Goal: Information Seeking & Learning: Learn about a topic

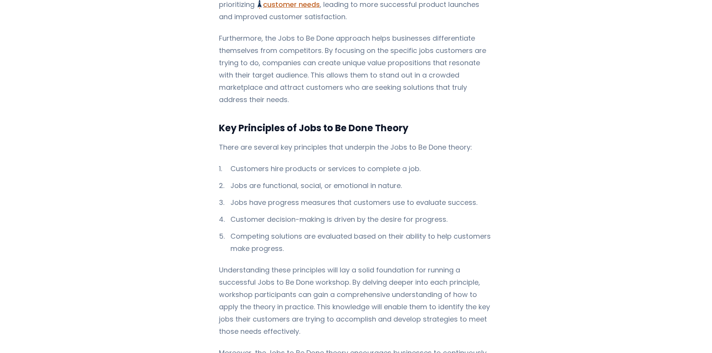
scroll to position [651, 0]
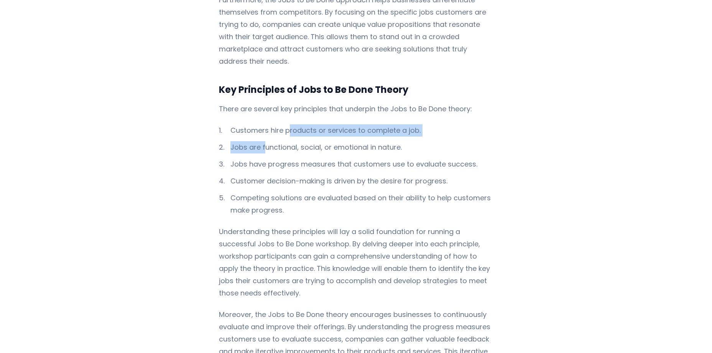
drag, startPoint x: 264, startPoint y: 99, endPoint x: 287, endPoint y: 99, distance: 22.6
click at [287, 124] on ol "Customers hire products or services to complete a job. Jobs are functional, soc…" at bounding box center [356, 170] width 274 height 92
drag, startPoint x: 287, startPoint y: 99, endPoint x: 280, endPoint y: 113, distance: 15.6
click at [280, 141] on li "Jobs are functional, social, or emotional in nature." at bounding box center [356, 147] width 274 height 12
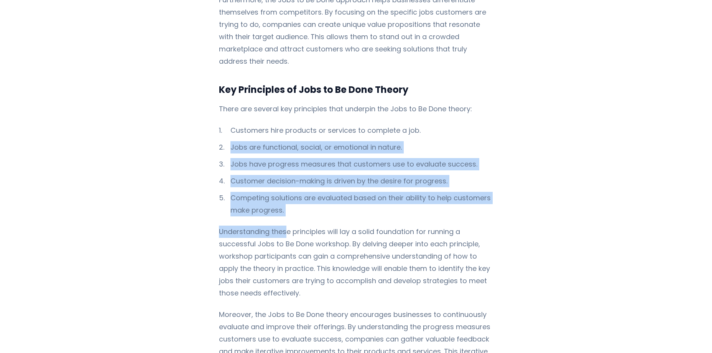
drag, startPoint x: 222, startPoint y: 107, endPoint x: 282, endPoint y: 182, distance: 95.7
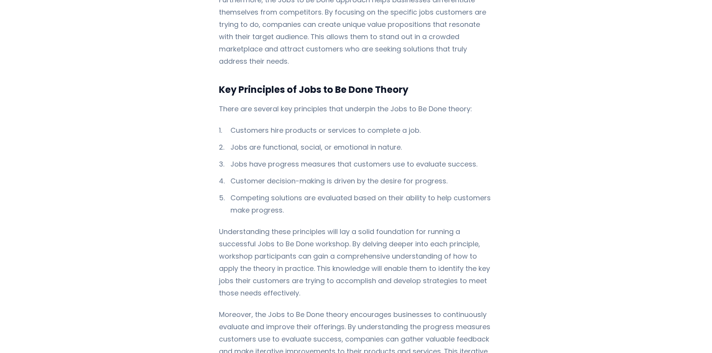
drag, startPoint x: 282, startPoint y: 182, endPoint x: 276, endPoint y: 233, distance: 50.9
click at [276, 233] on p "Understanding these principles will lay a solid foundation for running a succes…" at bounding box center [356, 262] width 274 height 74
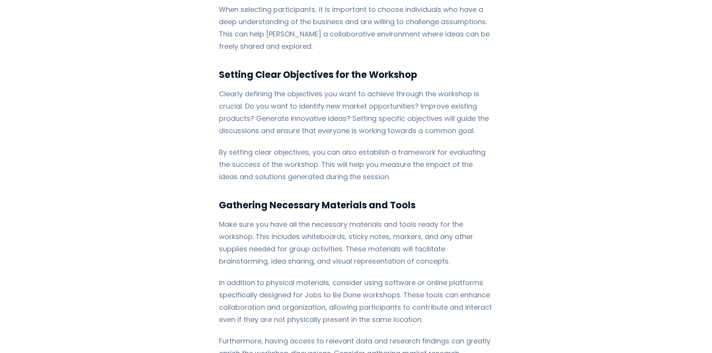
scroll to position [1226, 0]
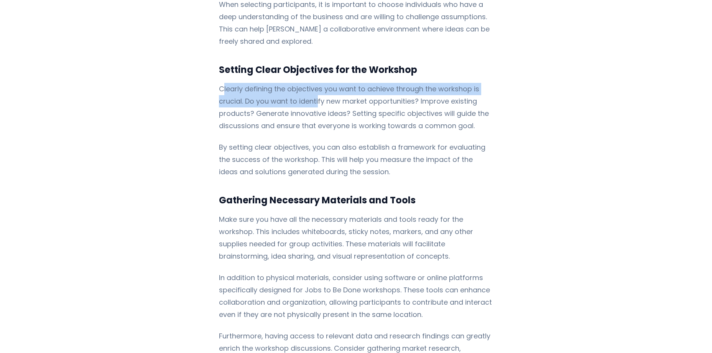
drag, startPoint x: 219, startPoint y: 50, endPoint x: 315, endPoint y: 66, distance: 97.4
click at [315, 83] on p "Clearly defining the objectives you want to achieve through the workshop is cru…" at bounding box center [356, 107] width 274 height 49
drag, startPoint x: 315, startPoint y: 66, endPoint x: 249, endPoint y: 46, distance: 69.2
click at [249, 83] on p "Clearly defining the objectives you want to achieve through the workshop is cru…" at bounding box center [356, 107] width 274 height 49
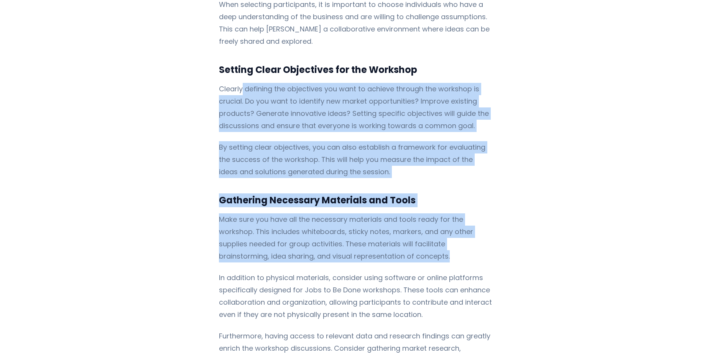
drag, startPoint x: 238, startPoint y: 54, endPoint x: 332, endPoint y: 218, distance: 189.1
click at [332, 218] on div "In [DATE] competitive business environment, understanding customer needs and pr…" at bounding box center [356, 300] width 274 height 2783
click at [328, 219] on p "Make sure you have all the necessary materials and tools ready for the workshop…" at bounding box center [356, 237] width 274 height 49
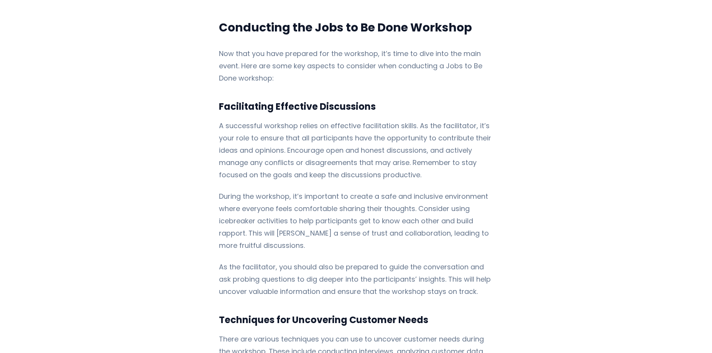
scroll to position [1686, 0]
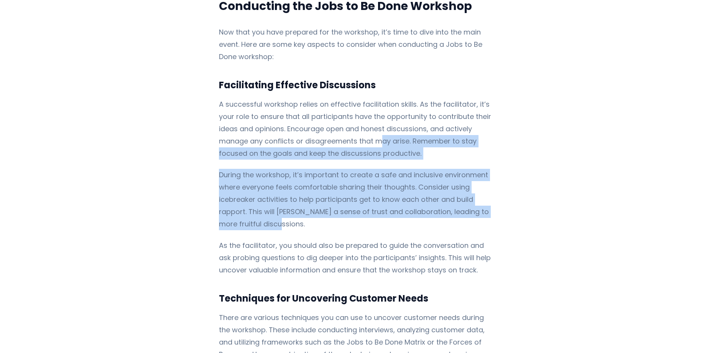
drag, startPoint x: 378, startPoint y: 102, endPoint x: 394, endPoint y: 192, distance: 90.7
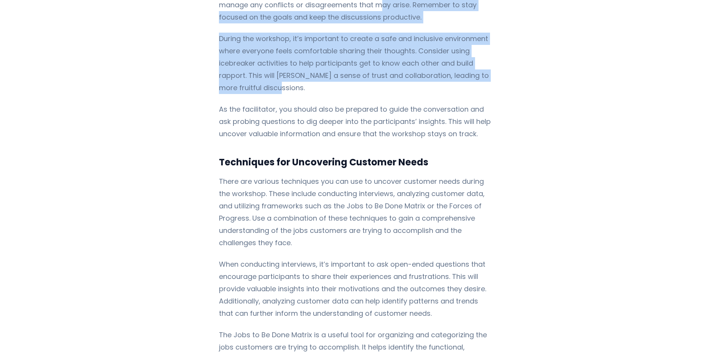
scroll to position [1839, 0]
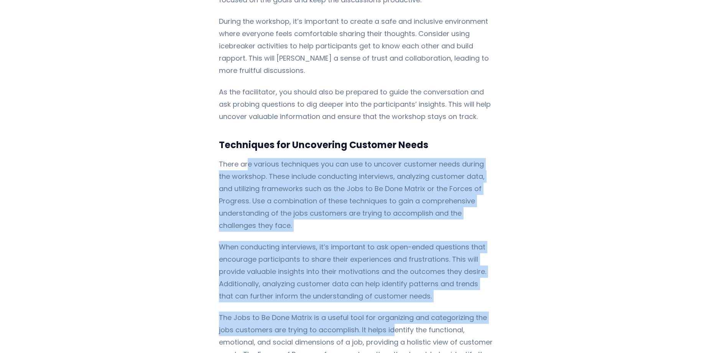
drag, startPoint x: 243, startPoint y: 120, endPoint x: 389, endPoint y: 278, distance: 214.5
click at [266, 311] on p "The Jobs to Be Done Matrix is a useful tool for organizing and categorizing the…" at bounding box center [356, 341] width 274 height 61
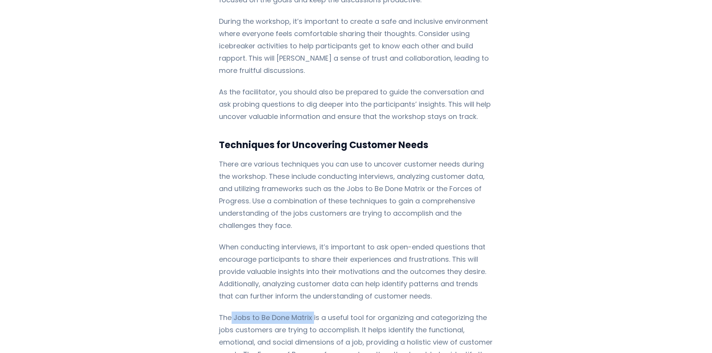
drag, startPoint x: 228, startPoint y: 264, endPoint x: 310, endPoint y: 270, distance: 81.8
click at [310, 311] on p "The Jobs to Be Done Matrix is a useful tool for organizing and categorizing the…" at bounding box center [356, 341] width 274 height 61
copy p "Jobs to Be Done Matrix"
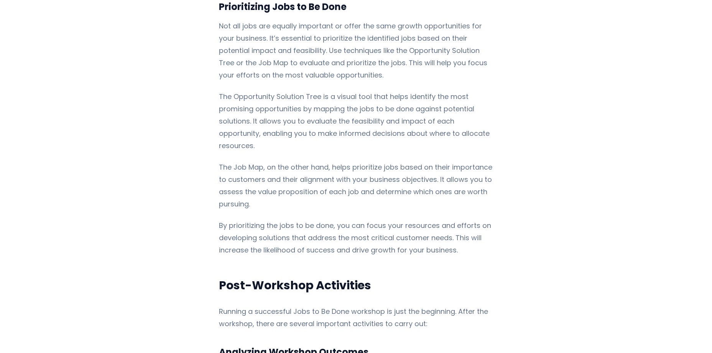
scroll to position [2222, 0]
